Goal: Find specific page/section: Find specific page/section

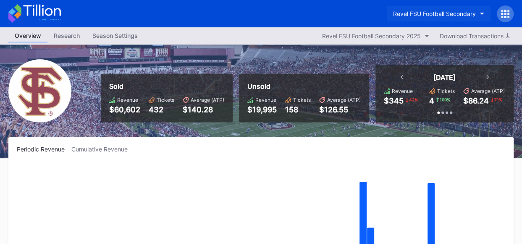
click at [483, 13] on icon "button" at bounding box center [482, 14] width 4 height 3
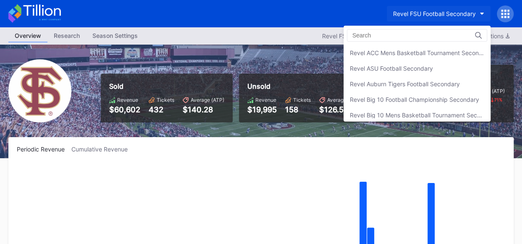
scroll to position [154, 0]
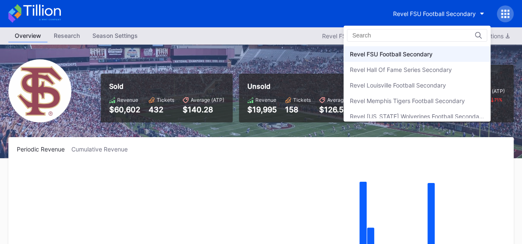
click at [446, 117] on div "Revel [US_STATE] Wolverines Football Secondary" at bounding box center [417, 116] width 147 height 16
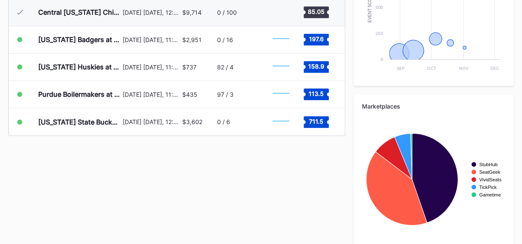
scroll to position [377, 0]
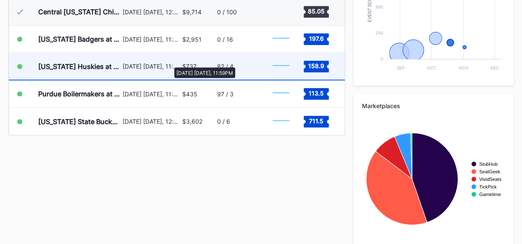
click at [170, 63] on div "[DATE] [DATE], 11:59PM" at bounding box center [152, 66] width 58 height 7
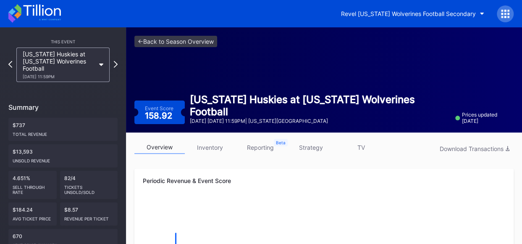
click at [208, 147] on link "inventory" at bounding box center [210, 147] width 50 height 13
